Goal: Transaction & Acquisition: Purchase product/service

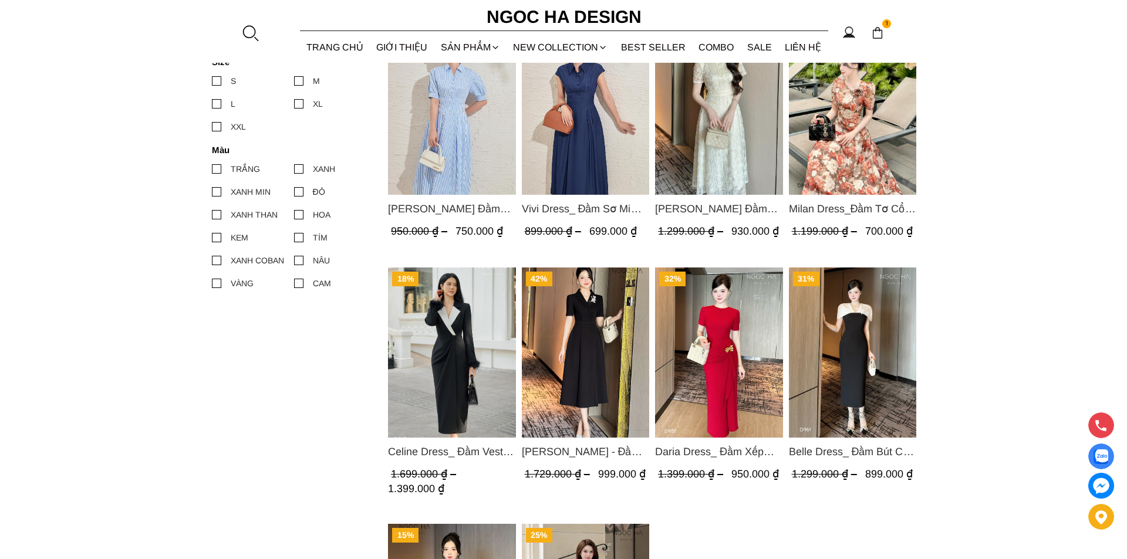
scroll to position [294, 0]
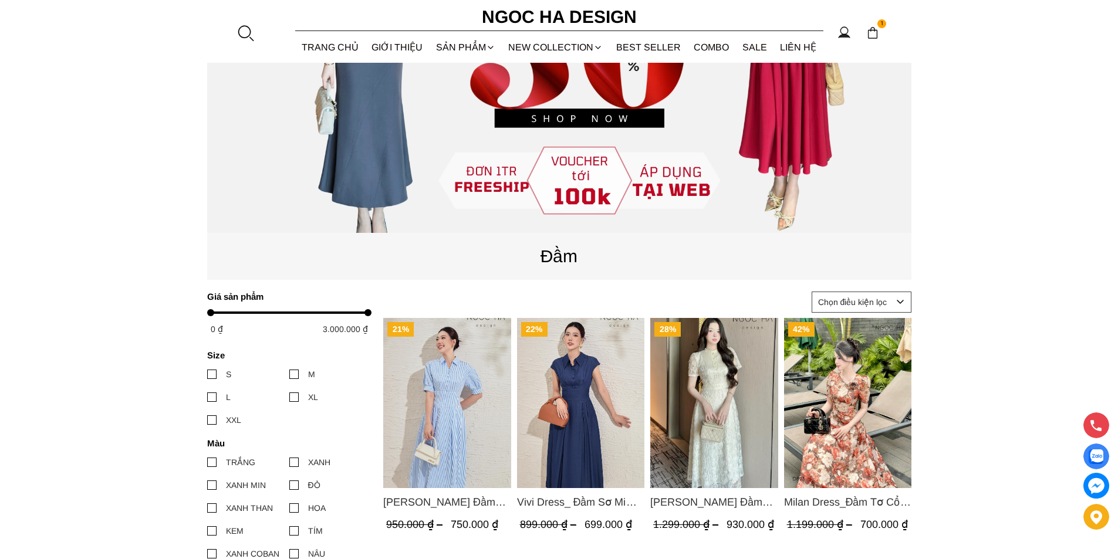
click at [238, 32] on div at bounding box center [246, 33] width 18 height 18
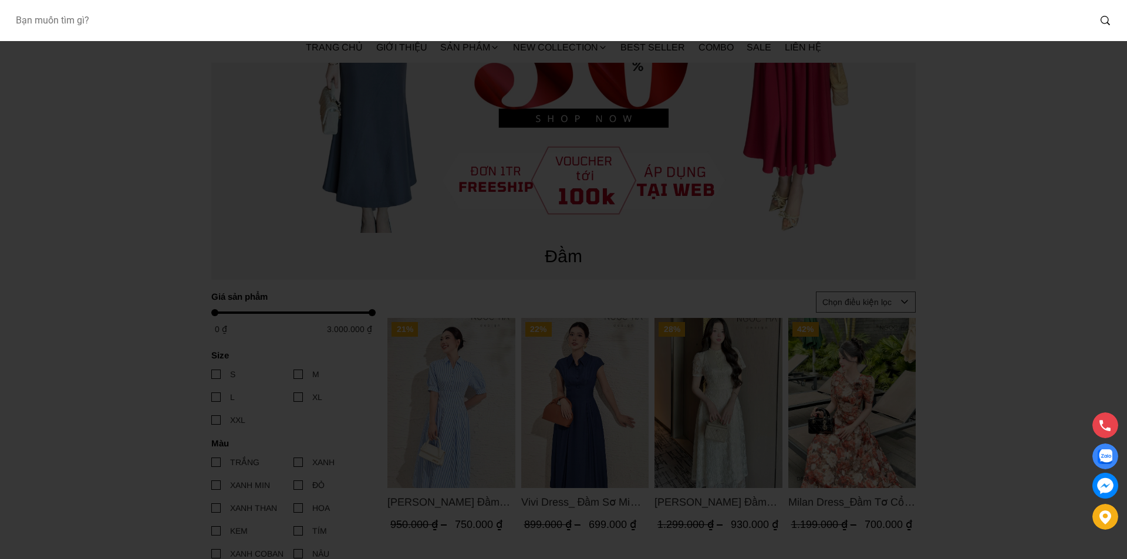
click at [155, 32] on input "Input search Bạn muốn tìm gì?" at bounding box center [548, 20] width 1084 height 27
type input "BJ127"
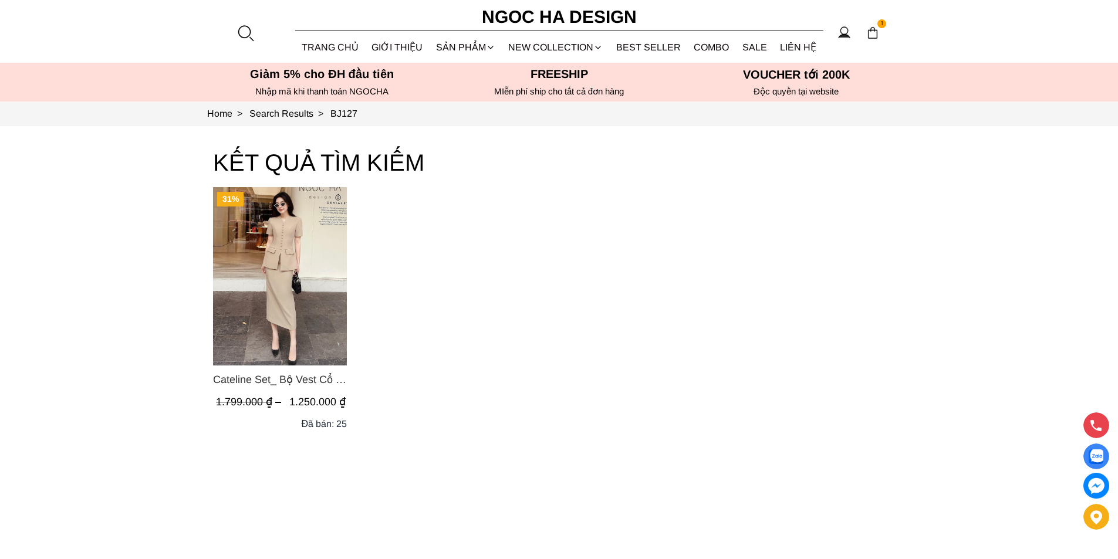
click at [247, 271] on img "Product image - Cateline Set_ Bộ Vest Cổ V Đính Cúc Nhí Chân Váy Bút Chì BJ127" at bounding box center [280, 276] width 134 height 178
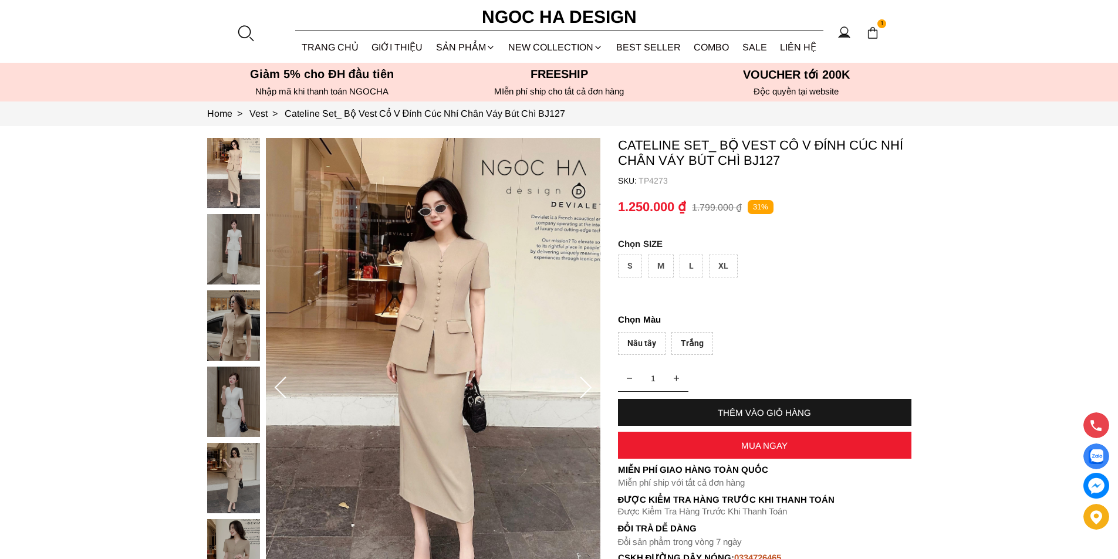
click at [726, 258] on div "XL" at bounding box center [723, 266] width 29 height 23
click at [693, 339] on div "Trắng" at bounding box center [693, 343] width 42 height 23
click at [740, 446] on div "MUA NGAY" at bounding box center [765, 446] width 294 height 10
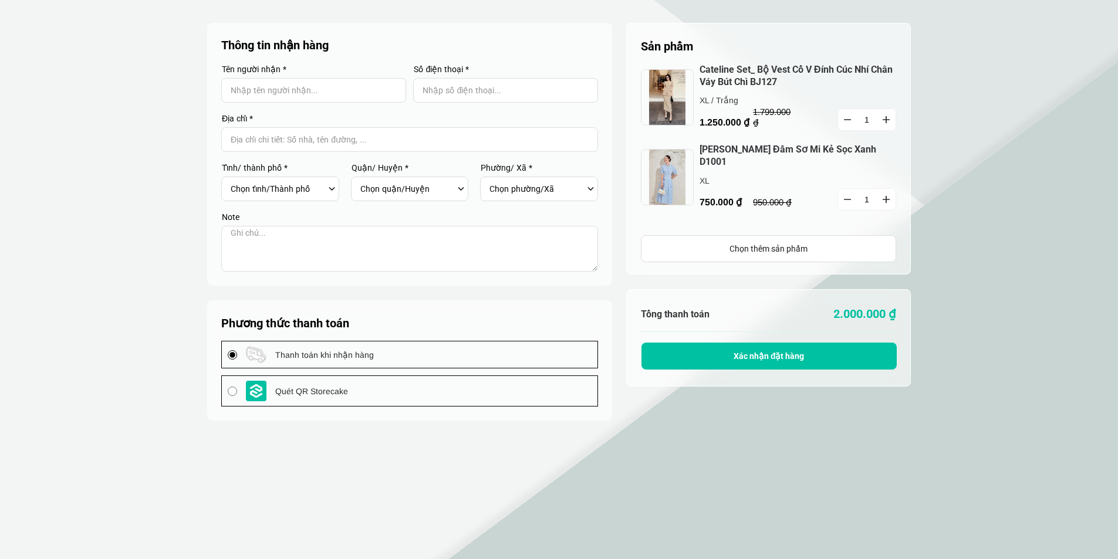
click at [842, 120] on button "button" at bounding box center [847, 119] width 19 height 21
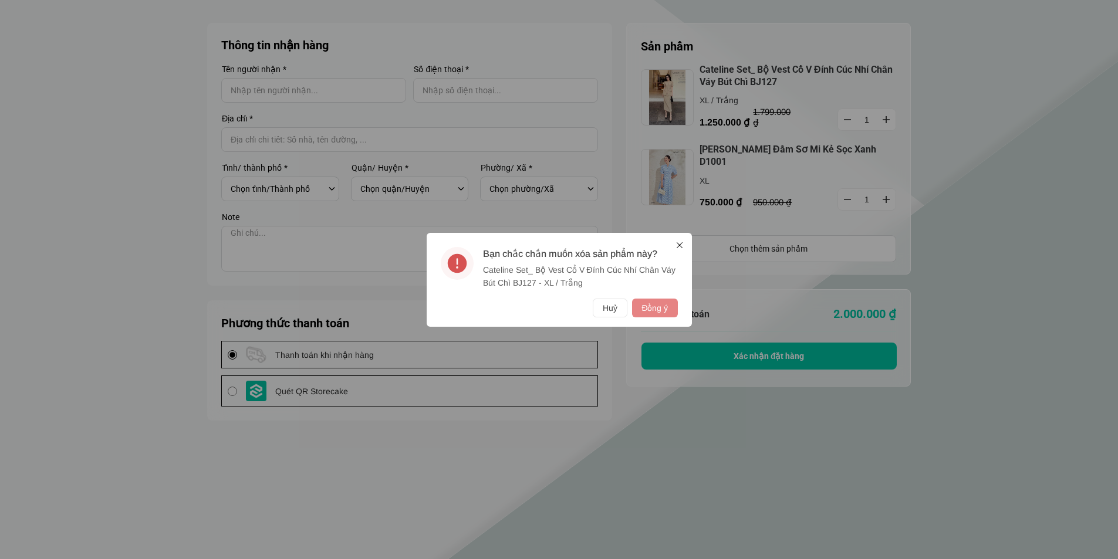
click at [649, 316] on button "Đồng ý" at bounding box center [654, 308] width 45 height 19
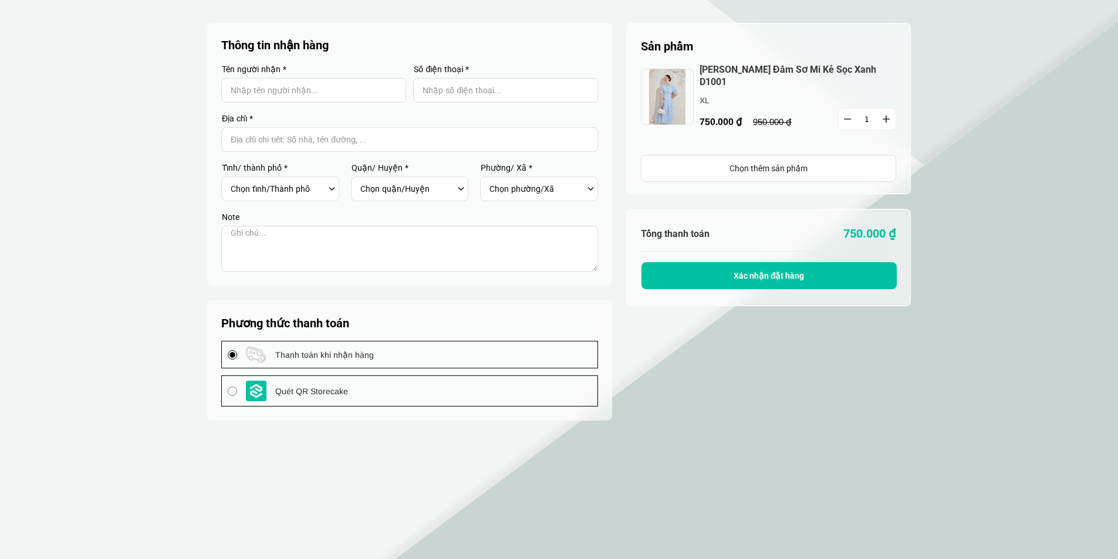
click at [842, 112] on button "button" at bounding box center [847, 119] width 19 height 21
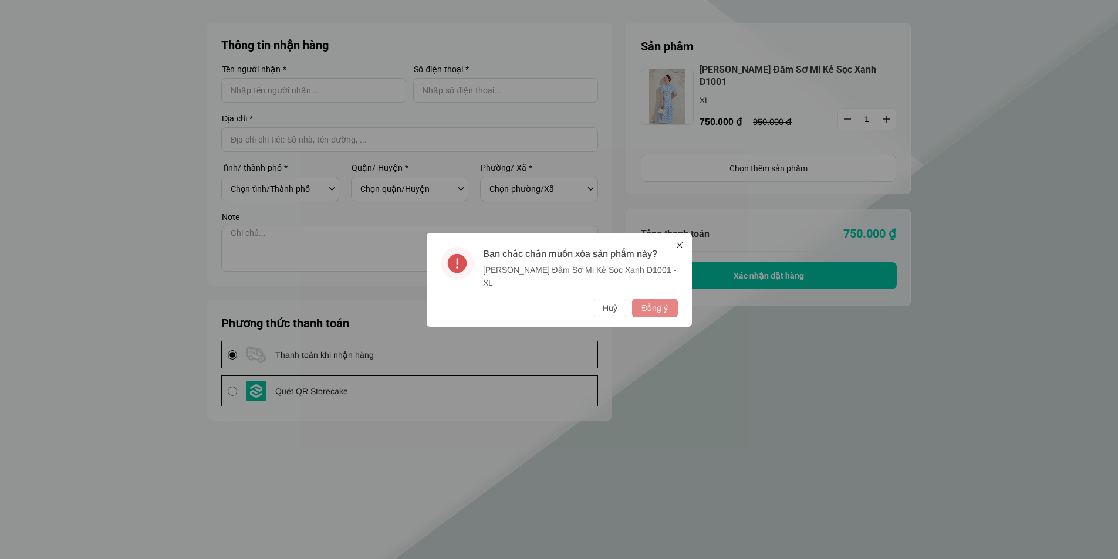
click at [653, 303] on button "Đồng ý" at bounding box center [654, 308] width 45 height 19
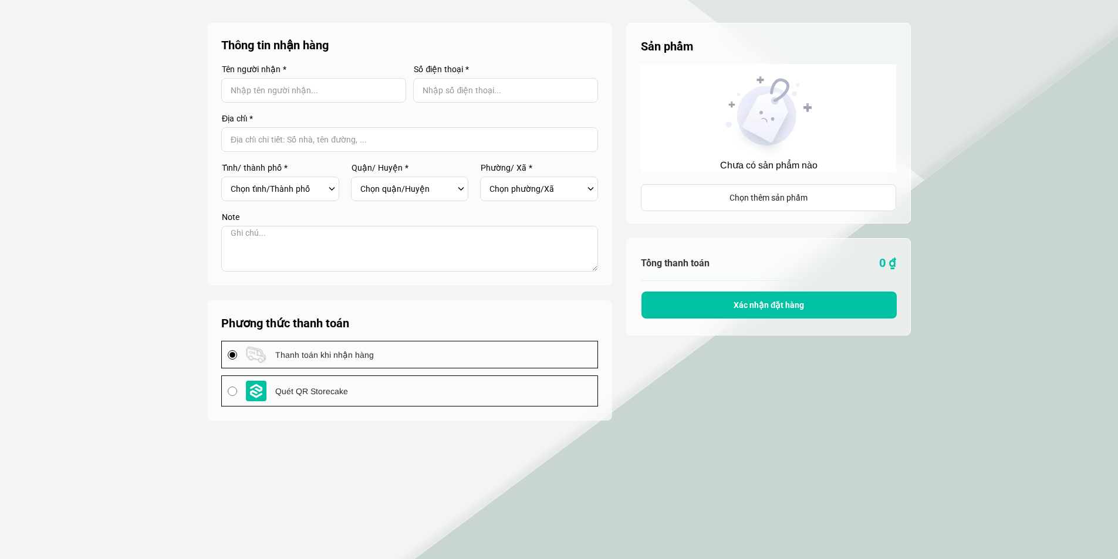
drag, startPoint x: 305, startPoint y: 146, endPoint x: 228, endPoint y: 146, distance: 76.9
click at [228, 146] on input "Input address with auto completion" at bounding box center [409, 139] width 377 height 25
drag, startPoint x: 370, startPoint y: 134, endPoint x: 262, endPoint y: 137, distance: 107.5
click at [254, 146] on input "Input address with auto completion" at bounding box center [409, 139] width 377 height 25
click at [268, 134] on input "Input address with auto completion" at bounding box center [409, 139] width 377 height 25
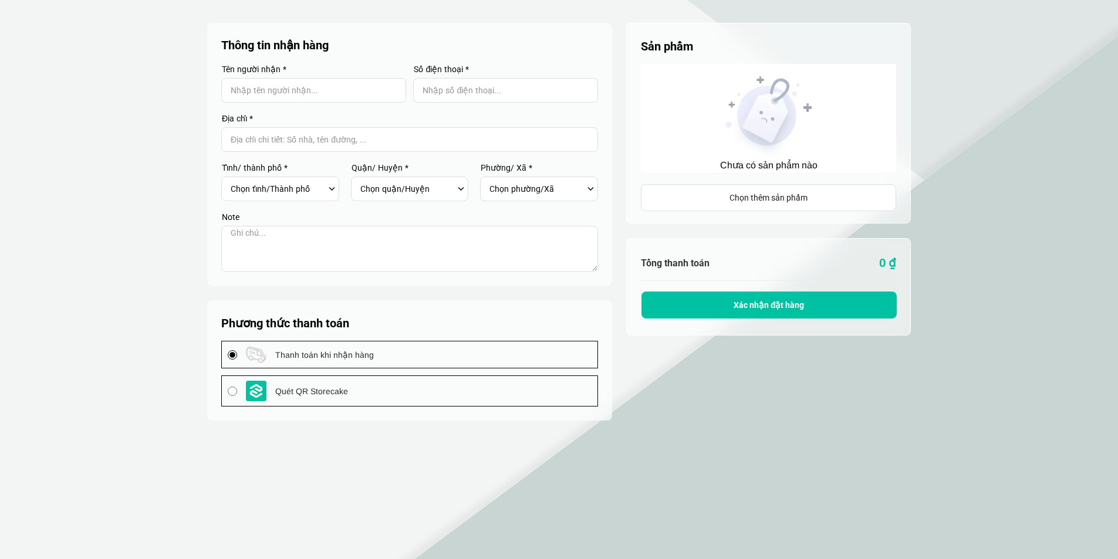
click at [268, 134] on input "Input address with auto completion" at bounding box center [409, 139] width 377 height 25
